Goal: Task Accomplishment & Management: Use online tool/utility

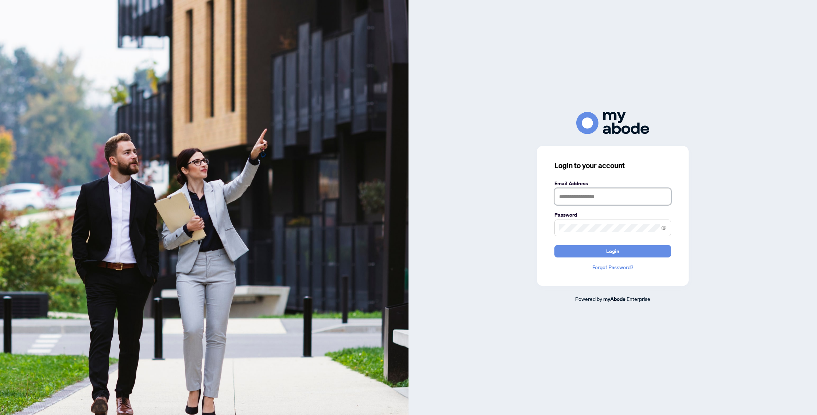
click at [596, 203] on input "text" at bounding box center [612, 196] width 117 height 17
type input "**********"
click at [626, 252] on button "Login" at bounding box center [612, 251] width 117 height 12
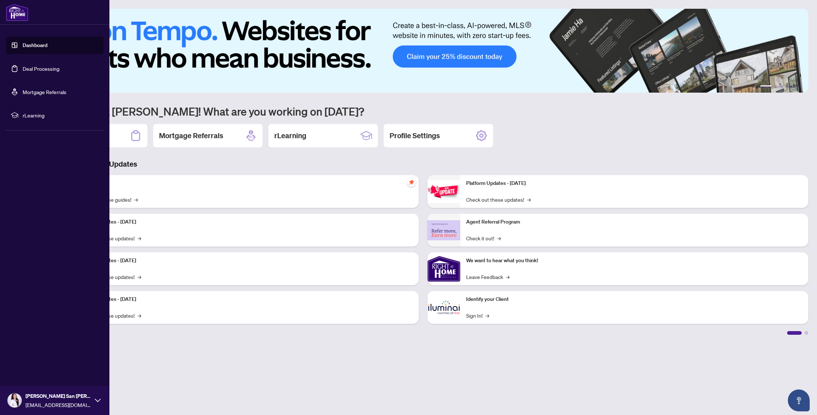
click at [39, 70] on link "Deal Processing" at bounding box center [41, 68] width 37 height 7
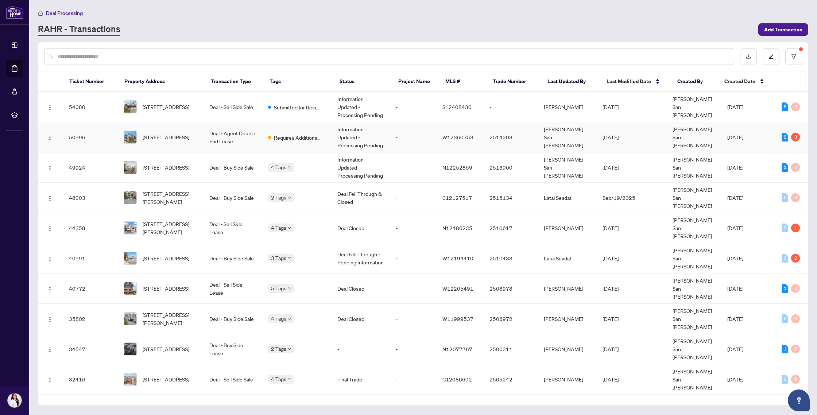
click at [213, 137] on td "Deal - Agent Double End Lease" at bounding box center [232, 137] width 58 height 30
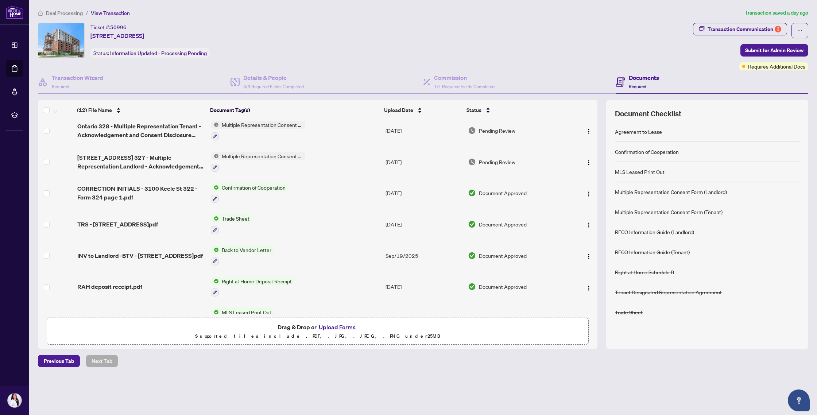
scroll to position [8, 0]
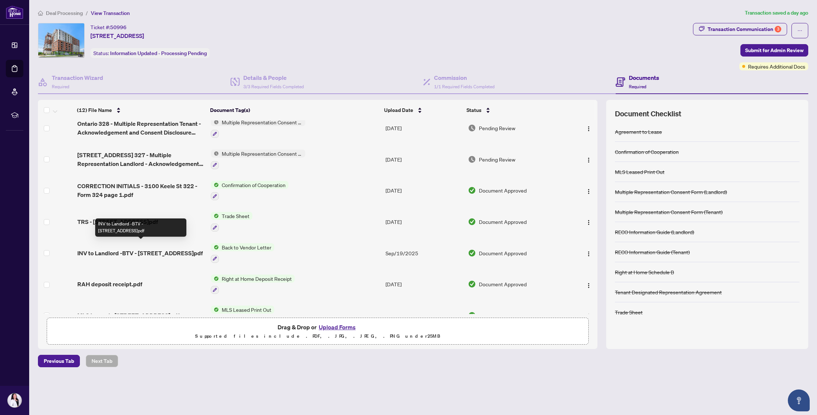
click at [127, 249] on span "INV to Landlord -BTV - [STREET_ADDRESS]pdf" at bounding box center [139, 253] width 125 height 9
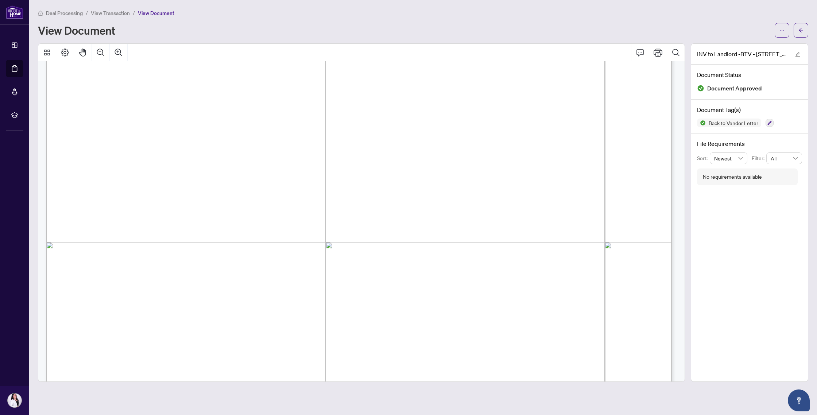
scroll to position [111, 0]
click at [100, 51] on icon "Zoom Out" at bounding box center [100, 51] width 7 height 7
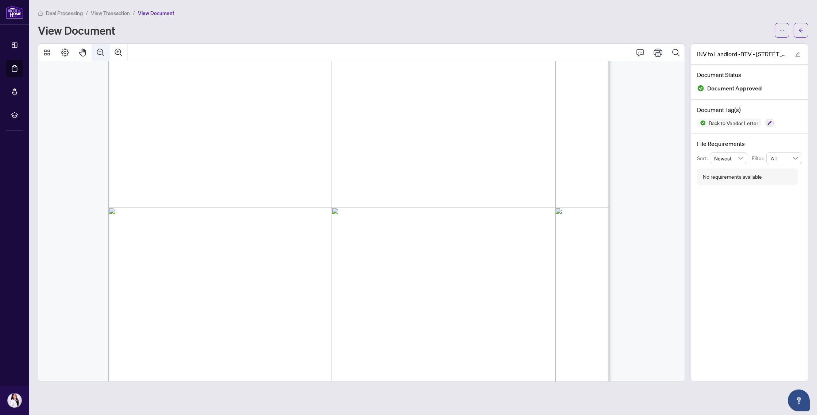
click at [100, 51] on icon "Zoom Out" at bounding box center [100, 51] width 7 height 7
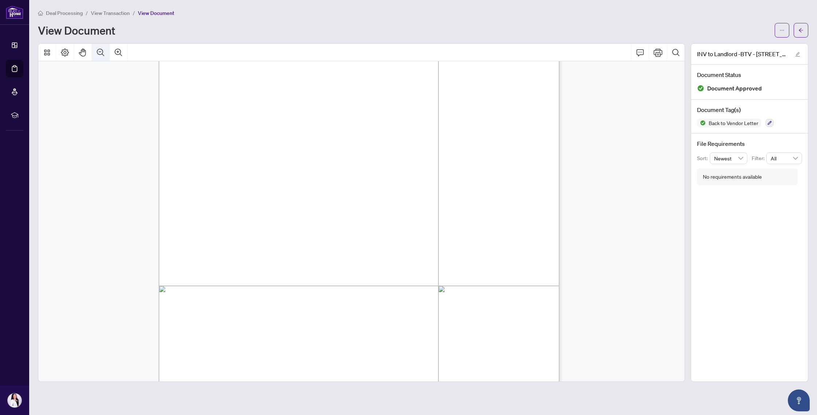
click at [100, 51] on icon "Zoom Out" at bounding box center [100, 51] width 7 height 7
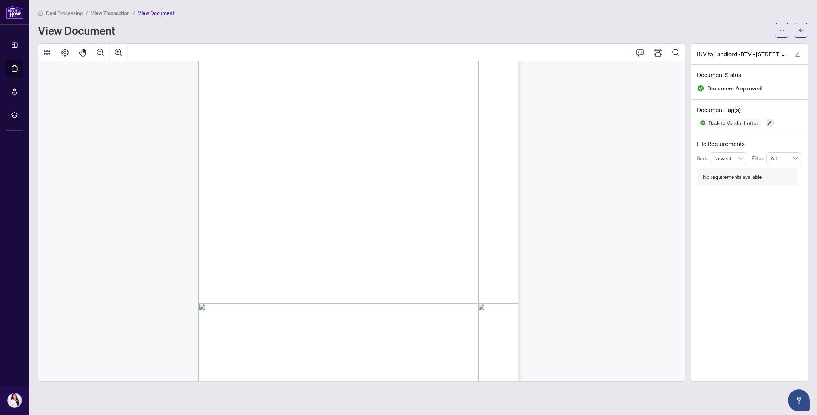
scroll to position [0, 0]
click at [786, 31] on button "button" at bounding box center [781, 30] width 15 height 15
click at [761, 47] on span "Download" at bounding box center [755, 46] width 55 height 8
click at [75, 13] on span "Deal Processing" at bounding box center [64, 13] width 37 height 7
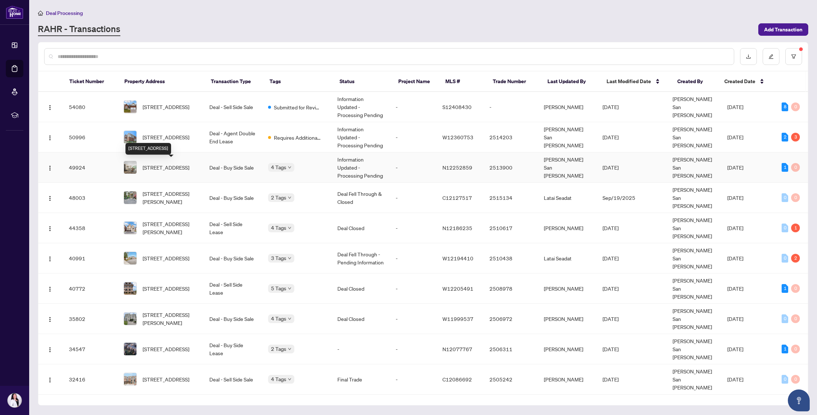
click at [171, 168] on span "[STREET_ADDRESS]" at bounding box center [166, 167] width 47 height 8
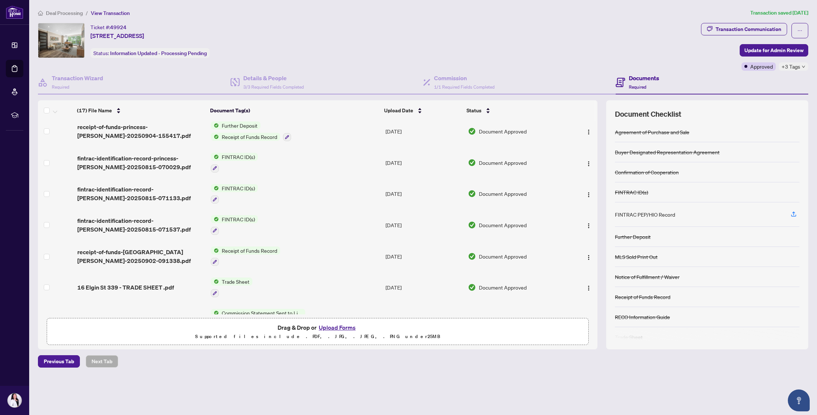
scroll to position [207, 0]
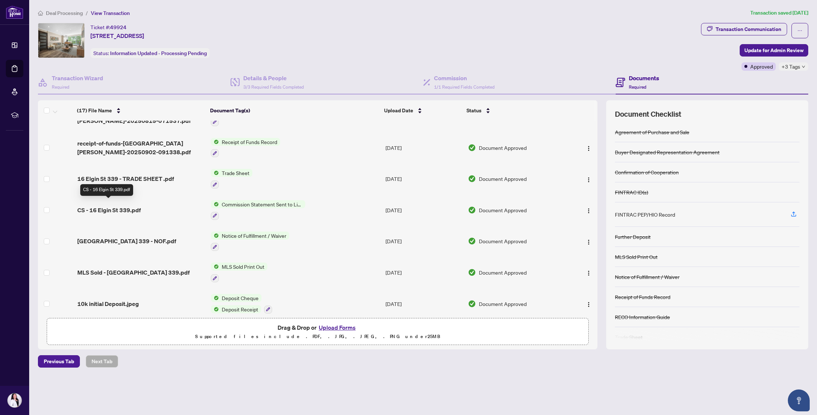
click at [130, 206] on span "CS - 16 Elgin St 339.pdf" at bounding box center [108, 210] width 63 height 9
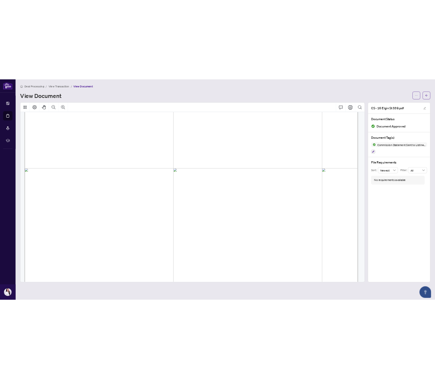
scroll to position [182, 0]
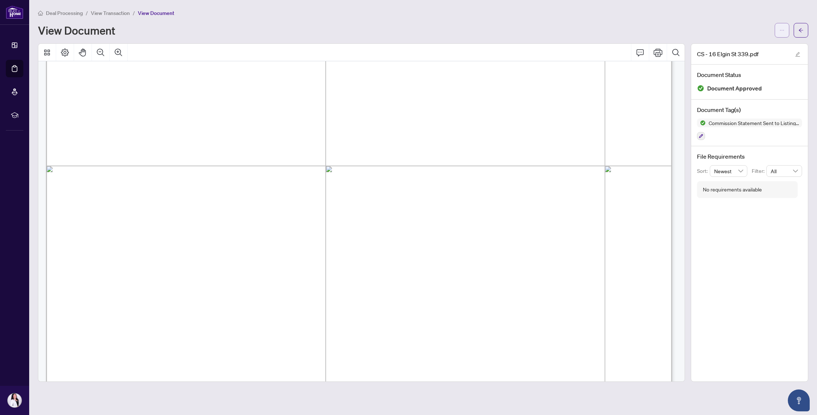
click at [787, 25] on button "button" at bounding box center [781, 30] width 15 height 15
click at [766, 46] on span "Download" at bounding box center [755, 46] width 55 height 8
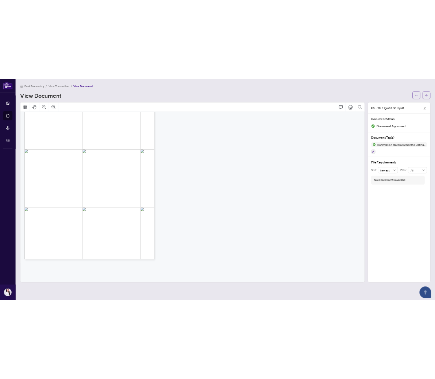
scroll to position [51, 0]
